Goal: Information Seeking & Learning: Learn about a topic

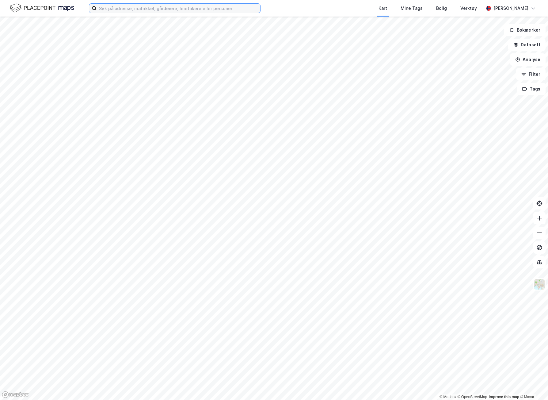
click at [161, 9] on input at bounding box center [179, 8] width 164 height 9
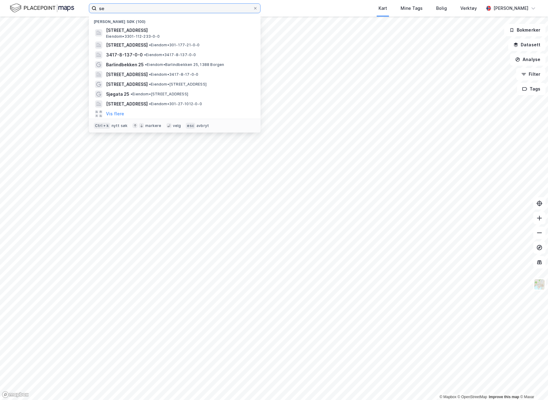
type input "s"
